Goal: Consume media (video, audio)

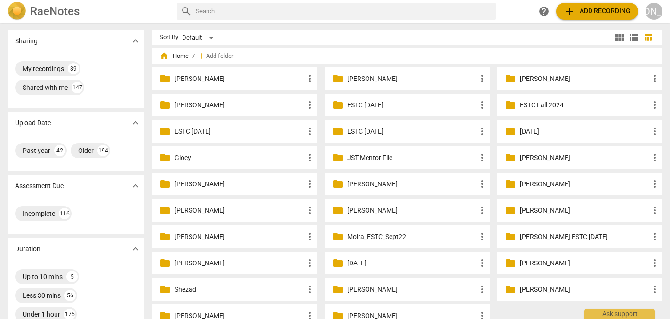
click at [219, 75] on p "[PERSON_NAME]" at bounding box center [239, 79] width 129 height 10
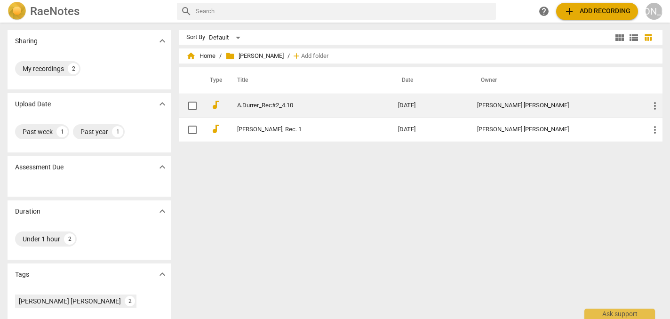
click at [278, 102] on link "A.Durrer_Rec#2_4.10" at bounding box center [300, 105] width 127 height 7
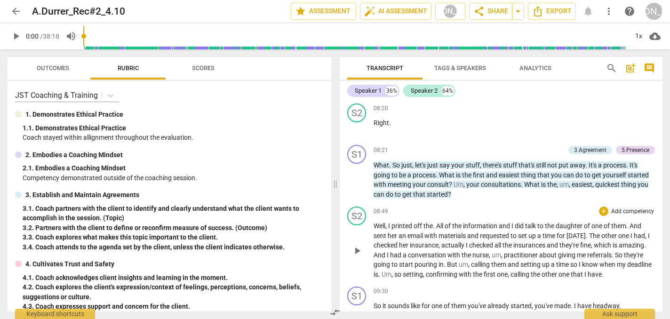
scroll to position [1432, 0]
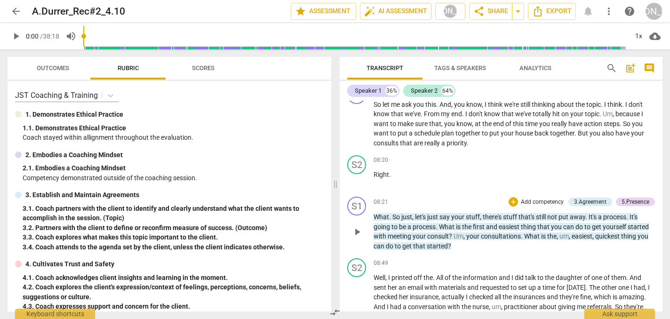
click at [354, 226] on span "play_arrow" at bounding box center [356, 231] width 11 height 11
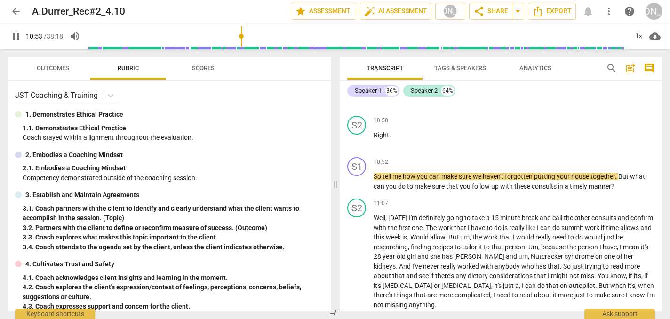
scroll to position [2046, 0]
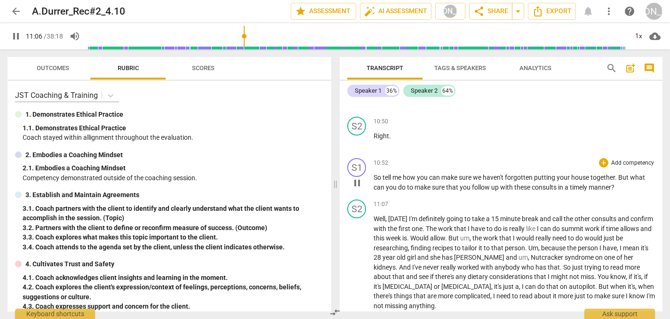
click at [359, 177] on span "pause" at bounding box center [356, 182] width 11 height 11
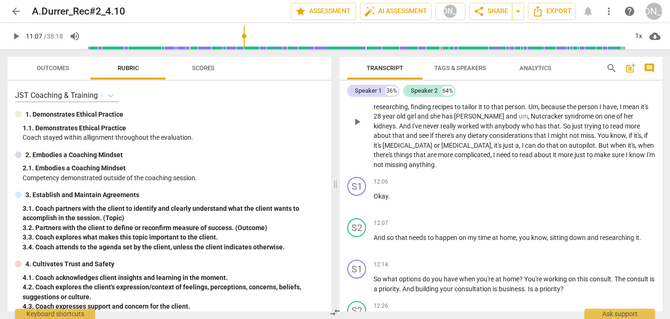
scroll to position [2191, 0]
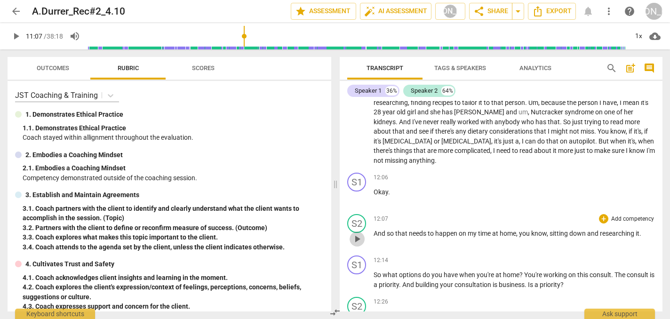
click at [361, 233] on span "play_arrow" at bounding box center [356, 238] width 11 height 11
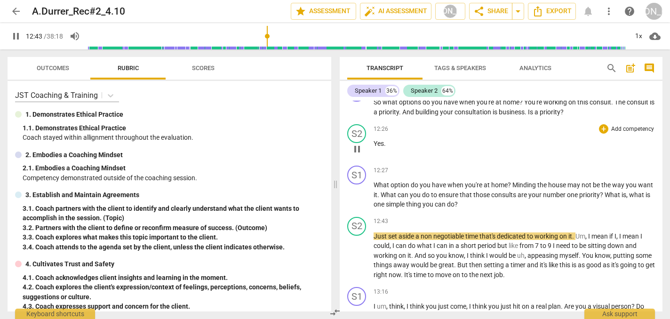
scroll to position [2362, 0]
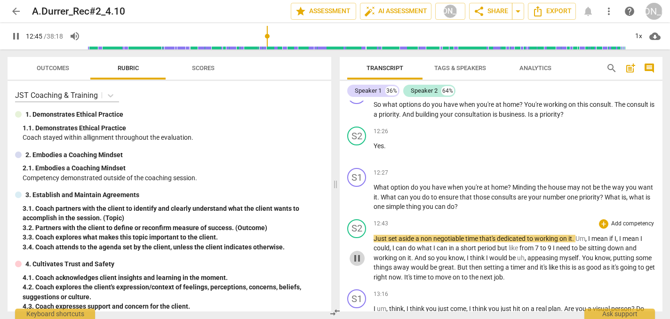
click at [358, 253] on span "pause" at bounding box center [356, 258] width 11 height 11
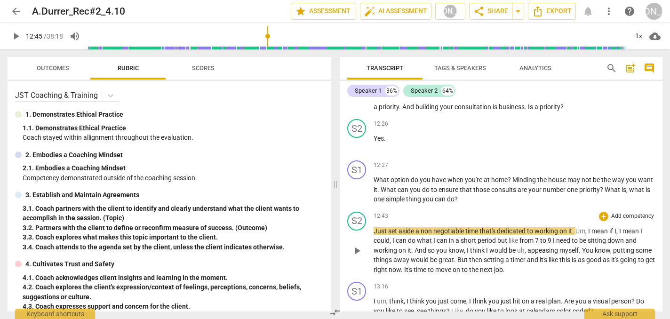
click at [454, 212] on div "12:43 + Add competency keyboard_arrow_right" at bounding box center [514, 216] width 281 height 9
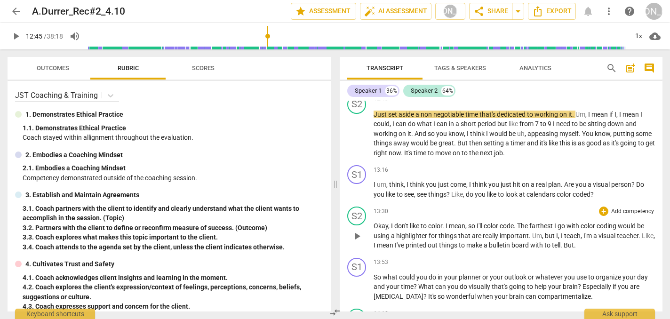
scroll to position [2482, 0]
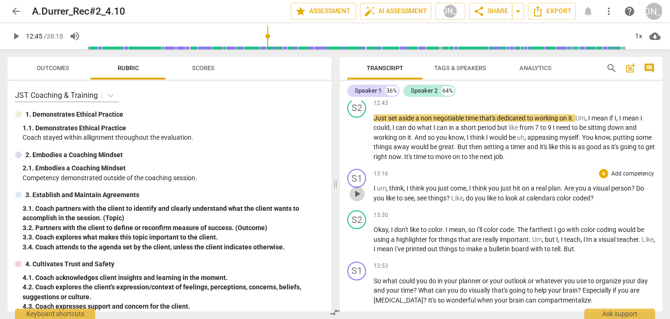
click at [358, 188] on span "play_arrow" at bounding box center [356, 193] width 11 height 11
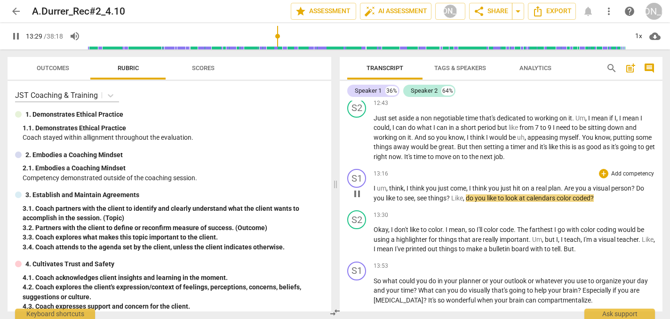
click at [362, 188] on span "pause" at bounding box center [356, 193] width 11 height 11
type input "810"
